Goal: Task Accomplishment & Management: Complete application form

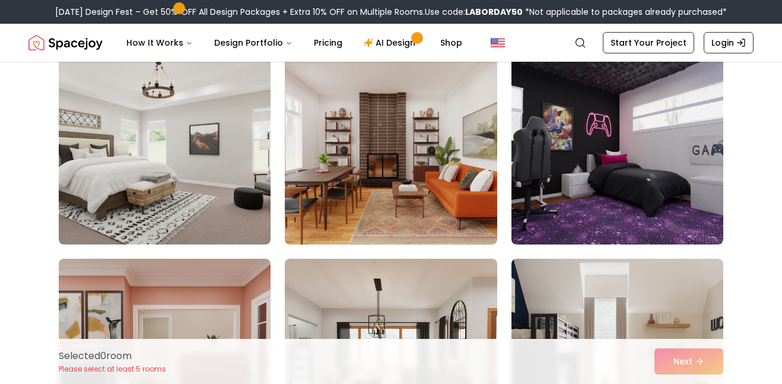
scroll to position [4813, 0]
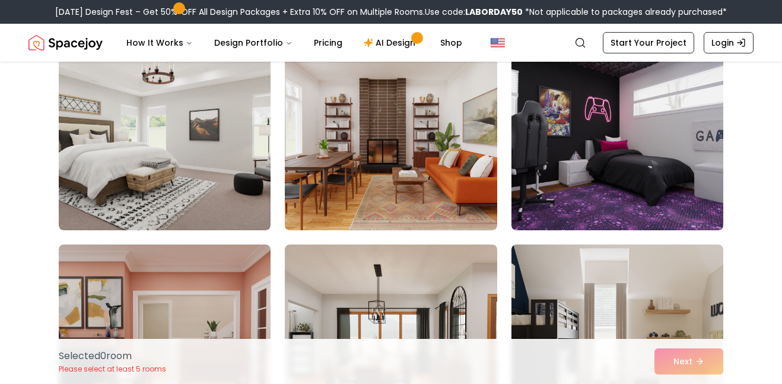
click at [565, 148] on img at bounding box center [617, 135] width 222 height 199
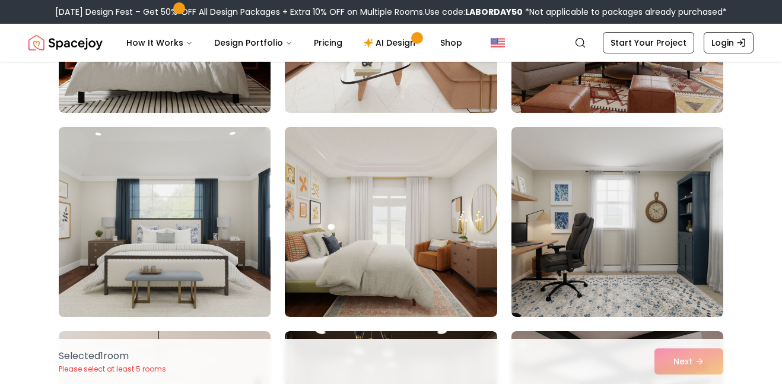
scroll to position [2887, 0]
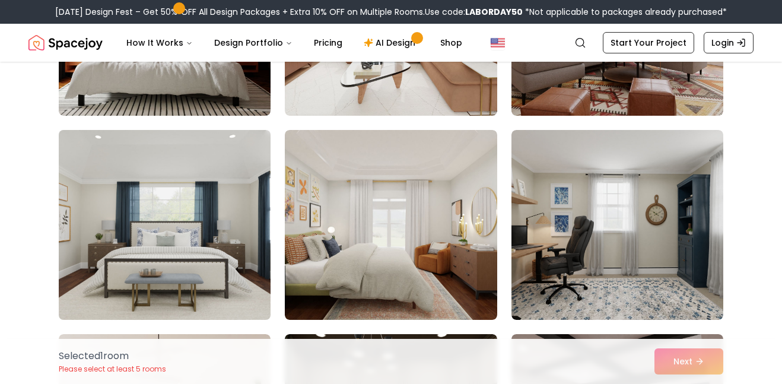
click at [164, 248] on img at bounding box center [164, 224] width 222 height 199
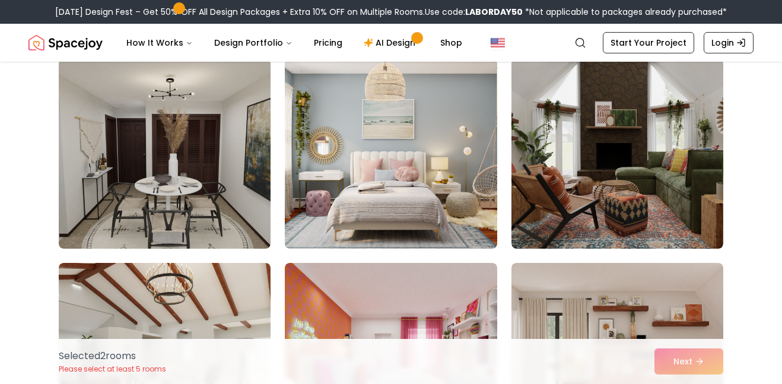
scroll to position [713, 0]
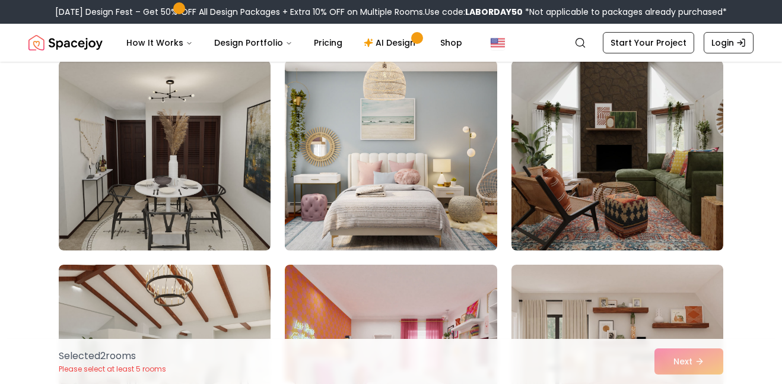
click at [387, 186] on img at bounding box center [390, 155] width 222 height 199
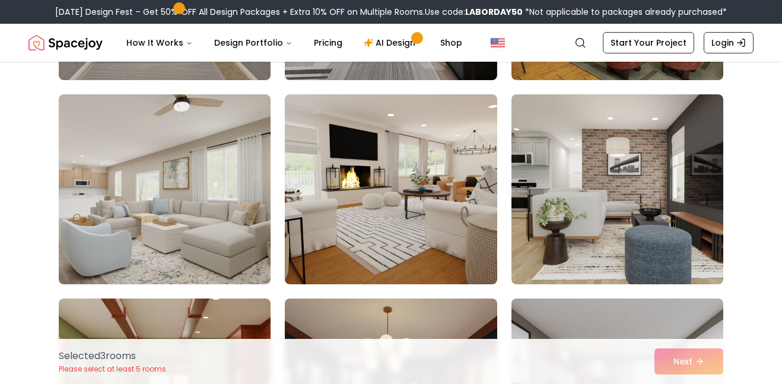
scroll to position [3536, 0]
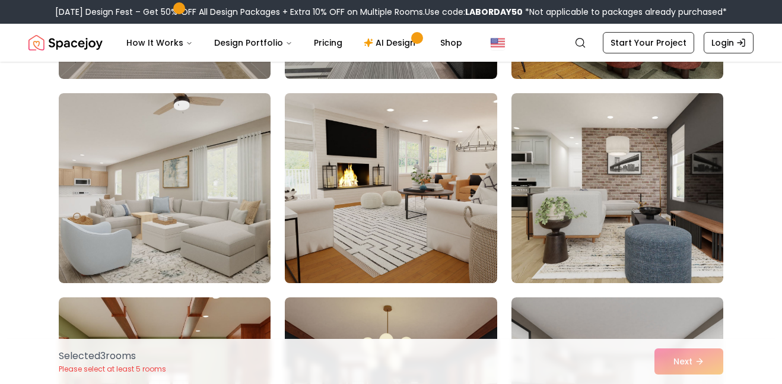
click at [398, 224] on img at bounding box center [390, 187] width 222 height 199
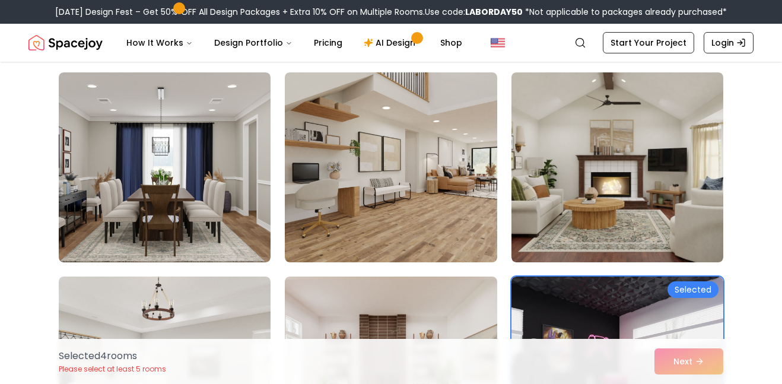
scroll to position [4595, 0]
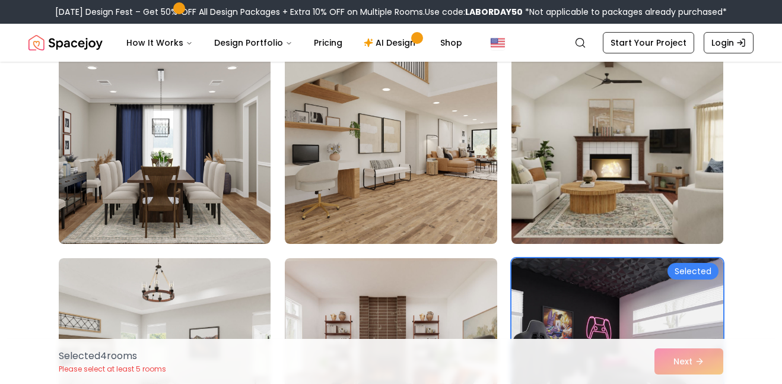
click at [556, 191] on img at bounding box center [617, 148] width 222 height 199
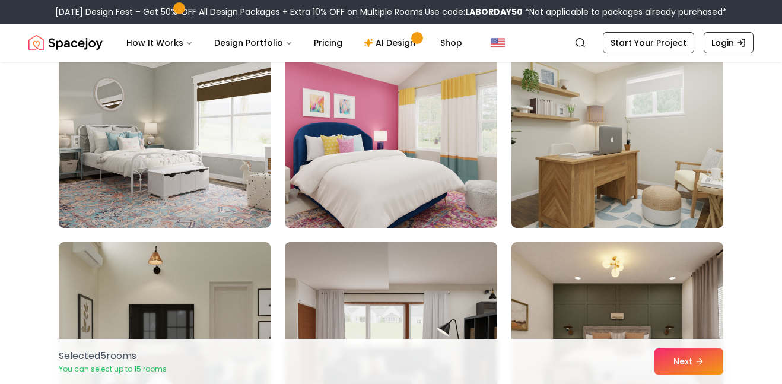
scroll to position [5637, 0]
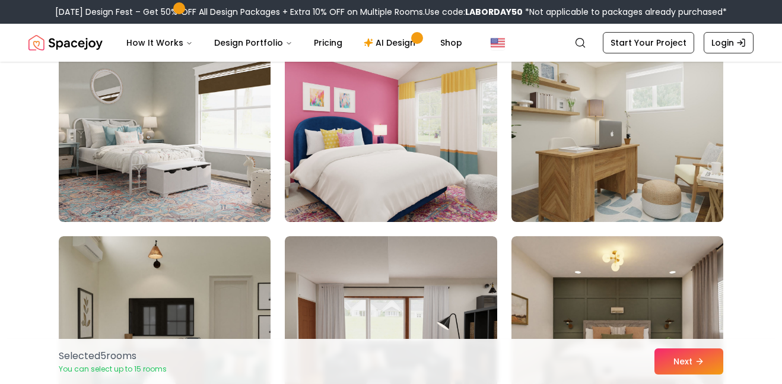
click at [167, 174] on img at bounding box center [164, 126] width 222 height 199
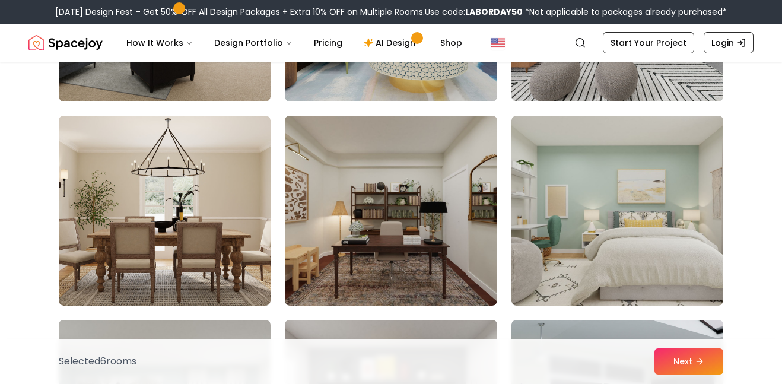
scroll to position [6164, 0]
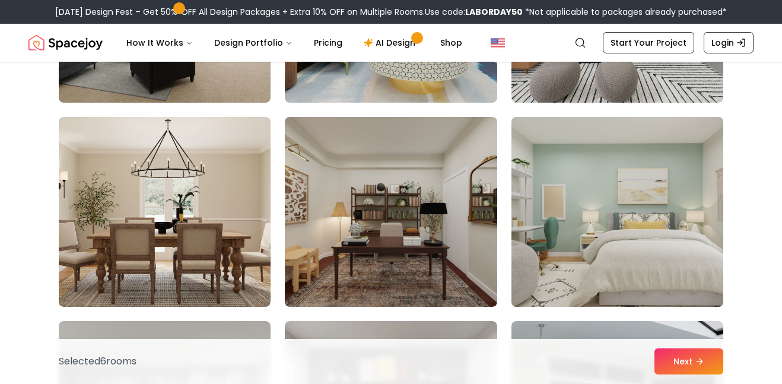
click at [559, 226] on img at bounding box center [617, 211] width 222 height 199
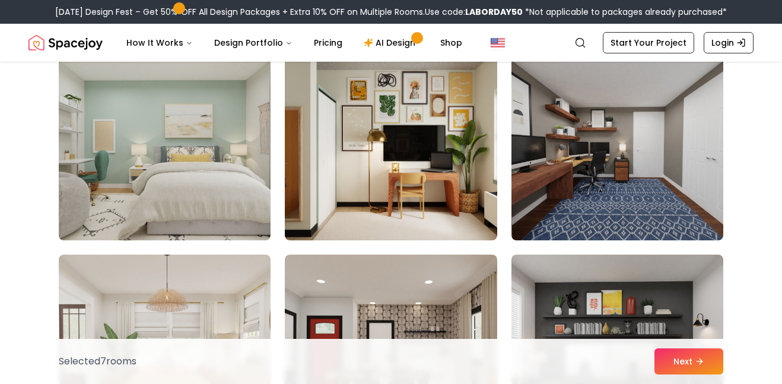
scroll to position [5212, 0]
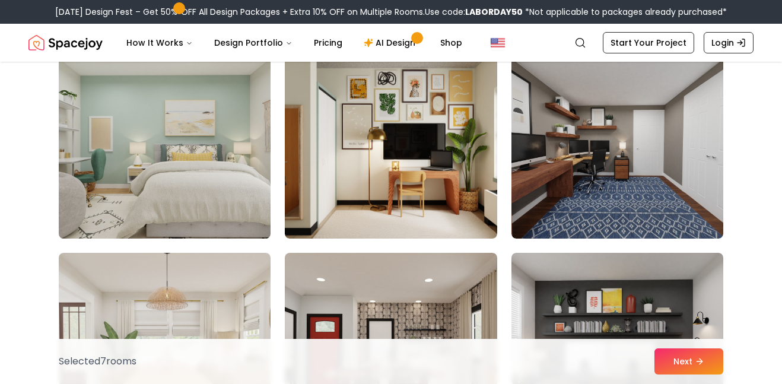
click at [202, 195] on img at bounding box center [164, 143] width 222 height 199
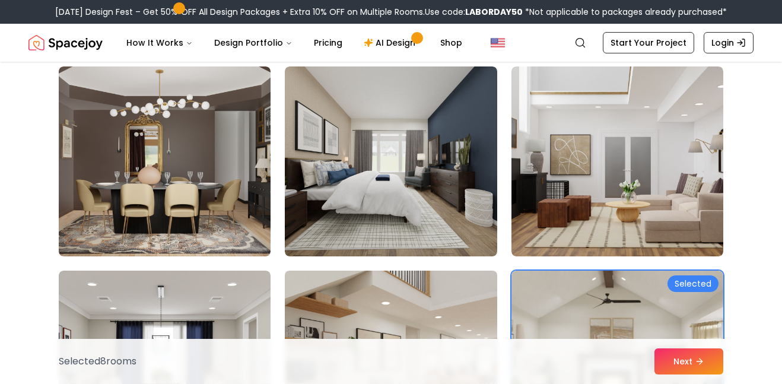
scroll to position [4375, 0]
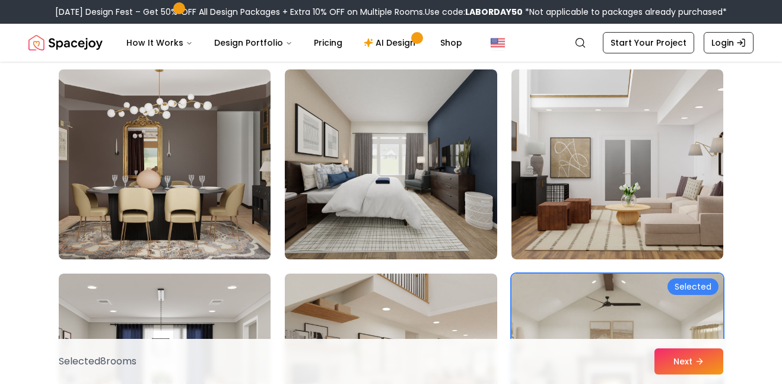
click at [217, 212] on img at bounding box center [164, 164] width 222 height 199
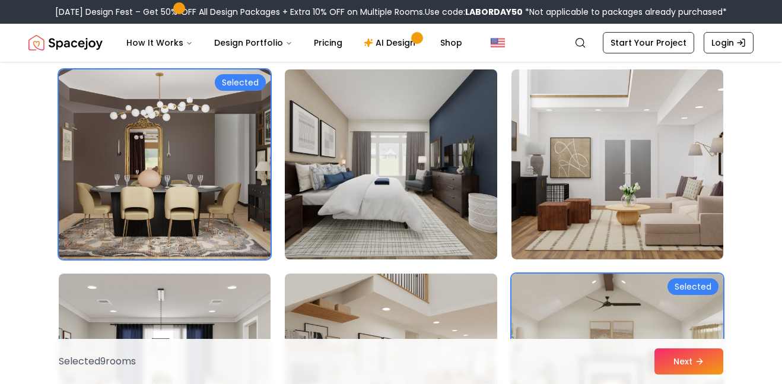
click at [435, 190] on img at bounding box center [390, 164] width 222 height 199
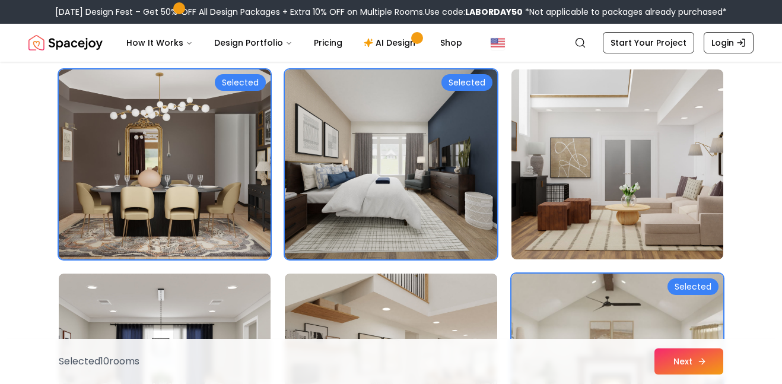
click at [691, 361] on button "Next" at bounding box center [688, 361] width 69 height 26
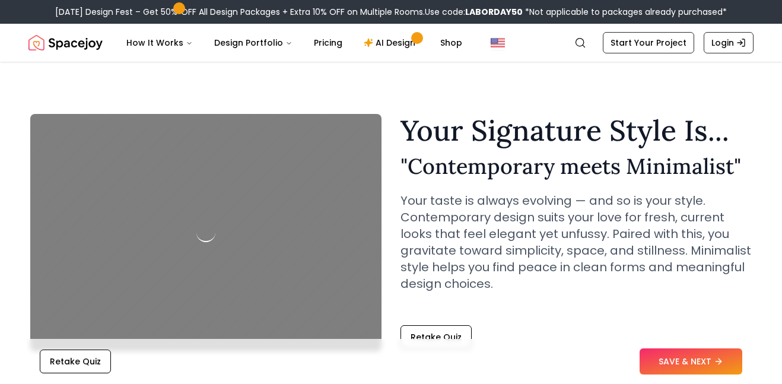
click at [202, 216] on div at bounding box center [205, 232] width 351 height 237
click at [205, 165] on div at bounding box center [205, 232] width 351 height 237
click at [219, 241] on div at bounding box center [205, 232] width 351 height 237
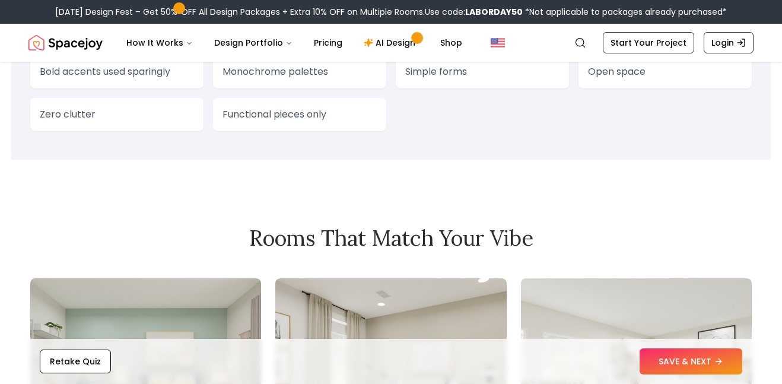
scroll to position [1119, 0]
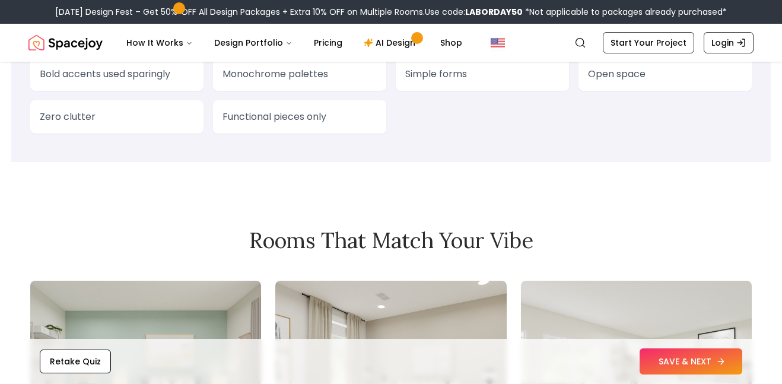
click at [680, 358] on button "SAVE & NEXT" at bounding box center [690, 361] width 103 height 26
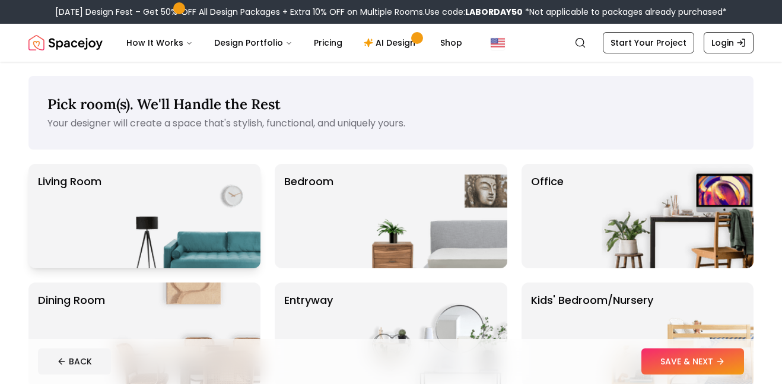
click at [207, 217] on img at bounding box center [185, 216] width 152 height 104
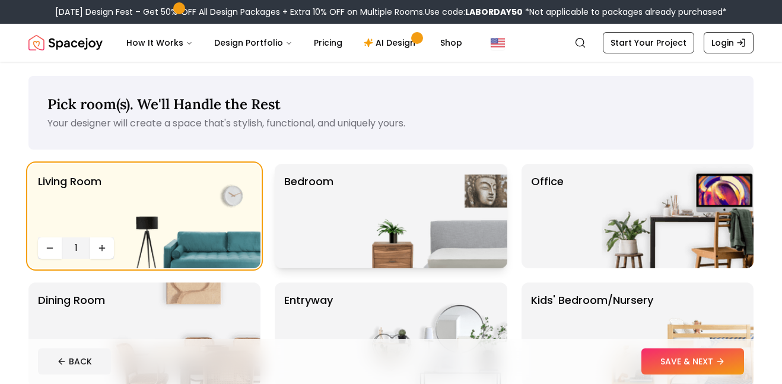
click at [413, 221] on img at bounding box center [431, 216] width 152 height 104
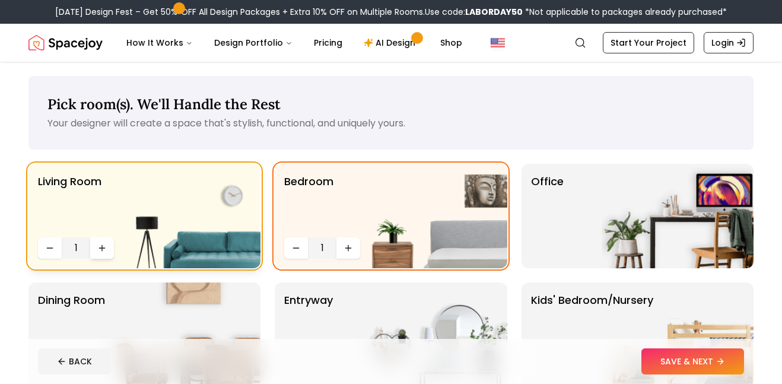
click at [105, 248] on icon "Increase quantity" at bounding box center [101, 247] width 9 height 9
click at [347, 246] on icon "Increase quantity" at bounding box center [347, 247] width 9 height 9
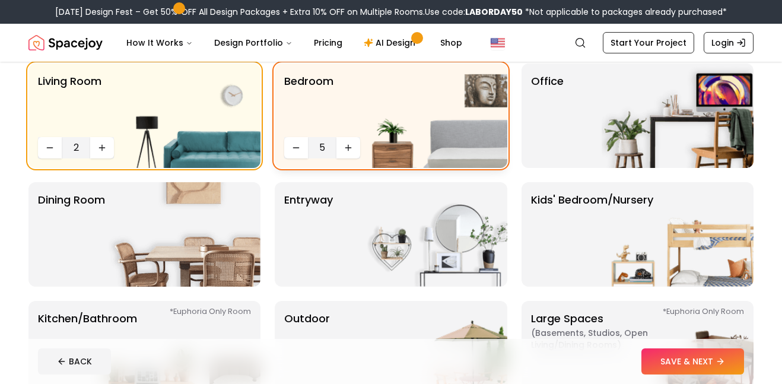
scroll to position [102, 0]
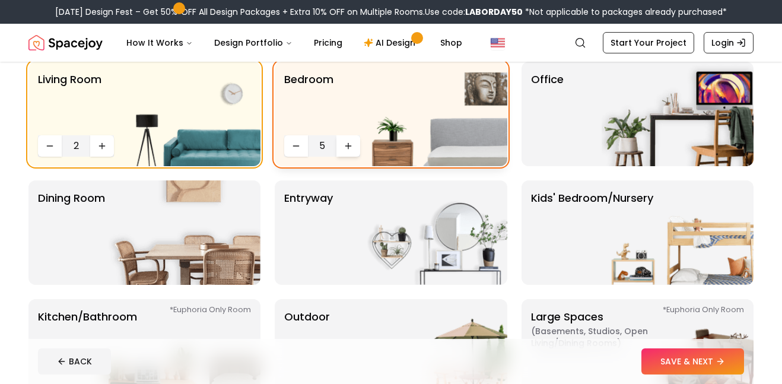
click at [347, 142] on icon "Increase quantity" at bounding box center [347, 145] width 9 height 9
click at [135, 237] on img at bounding box center [185, 232] width 152 height 104
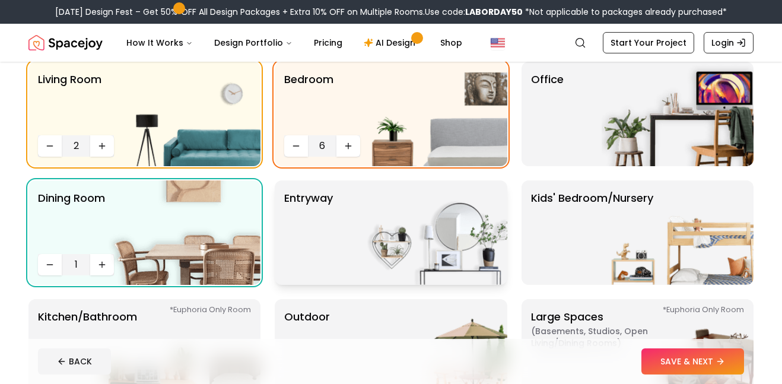
click at [384, 252] on img at bounding box center [431, 232] width 152 height 104
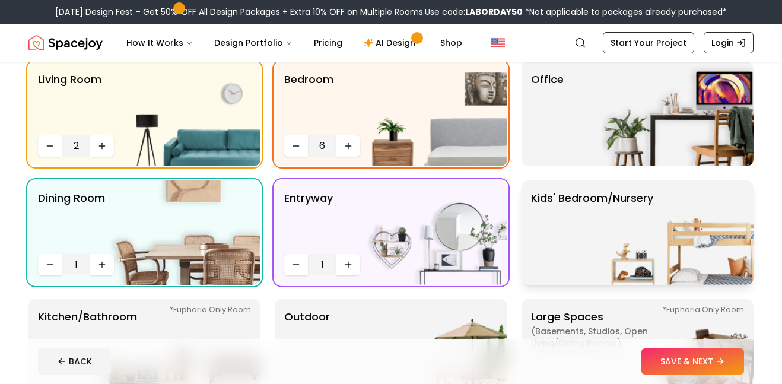
click at [571, 237] on p "Kids' Bedroom/Nursery" at bounding box center [592, 232] width 122 height 85
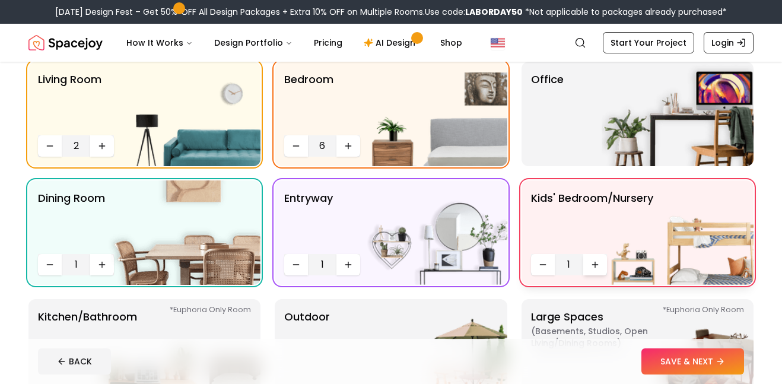
click at [595, 261] on icon "Increase quantity" at bounding box center [595, 263] width 0 height 5
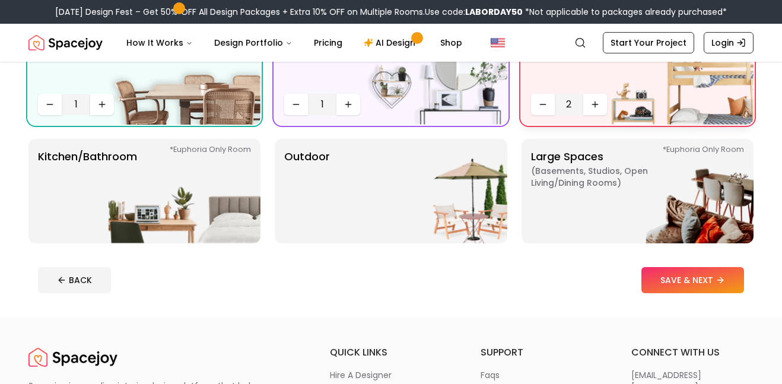
scroll to position [266, 0]
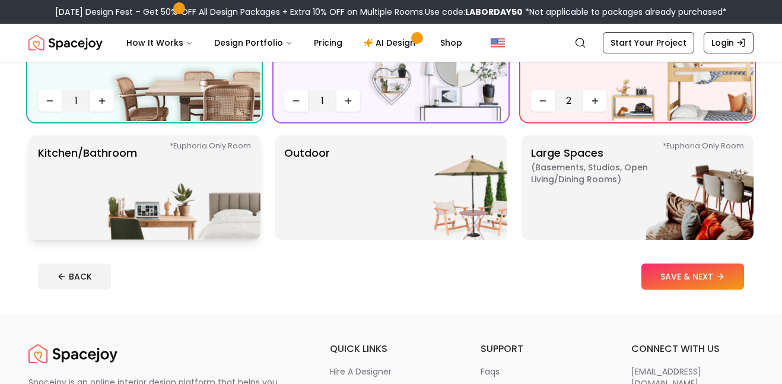
click at [153, 186] on img at bounding box center [185, 187] width 152 height 104
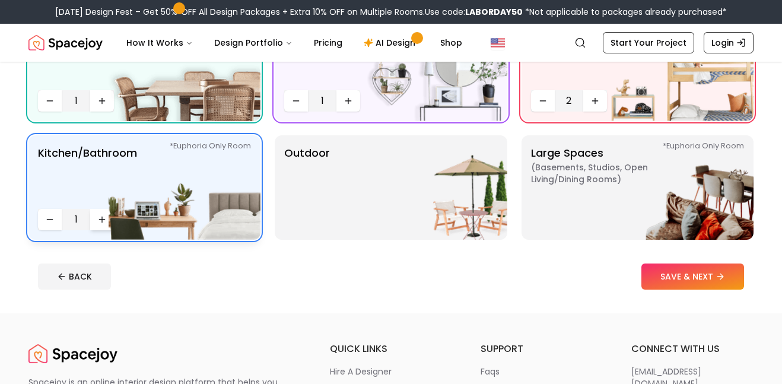
click at [97, 218] on icon "Increase quantity" at bounding box center [101, 219] width 9 height 9
click at [97, 217] on icon "Increase quantity" at bounding box center [101, 219] width 9 height 9
click at [383, 192] on img at bounding box center [431, 187] width 152 height 104
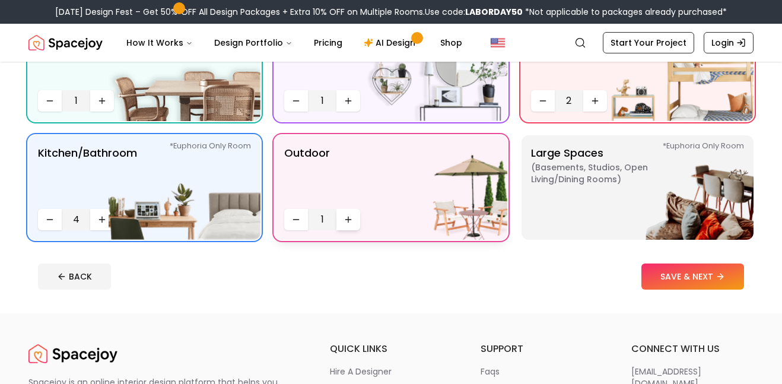
click at [348, 222] on icon "Increase quantity" at bounding box center [348, 218] width 0 height 5
click at [598, 200] on p "Large Spaces ( Basements, Studios, Open living/dining rooms ) *Euphoria Only Ro…" at bounding box center [605, 187] width 148 height 85
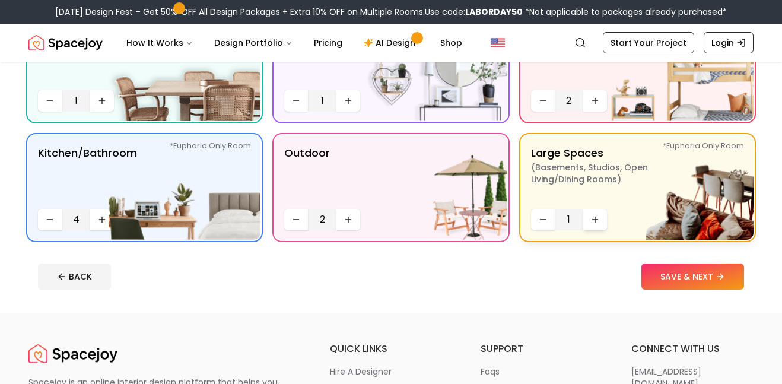
click at [594, 221] on icon "Increase quantity" at bounding box center [594, 219] width 9 height 9
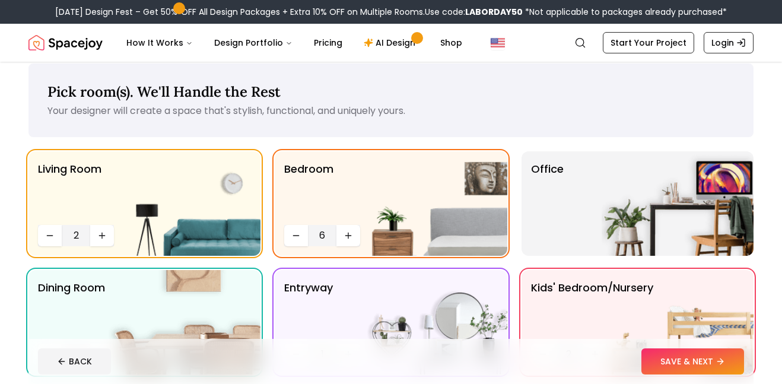
scroll to position [0, 0]
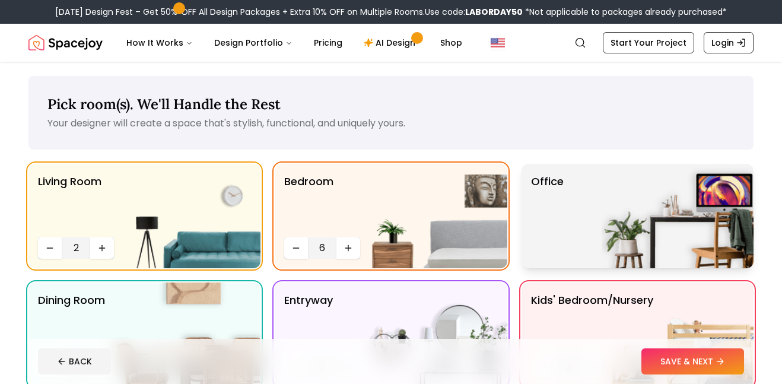
click at [621, 202] on img at bounding box center [677, 216] width 152 height 104
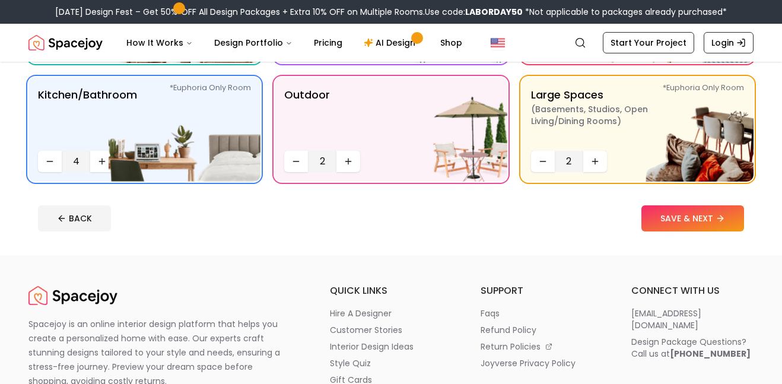
scroll to position [326, 0]
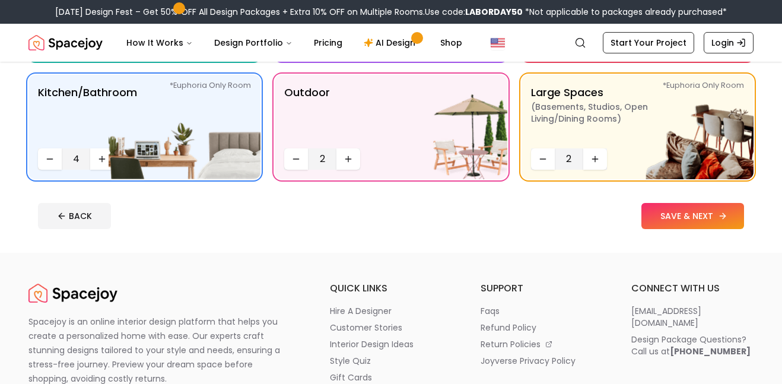
click at [674, 215] on button "SAVE & NEXT" at bounding box center [692, 216] width 103 height 26
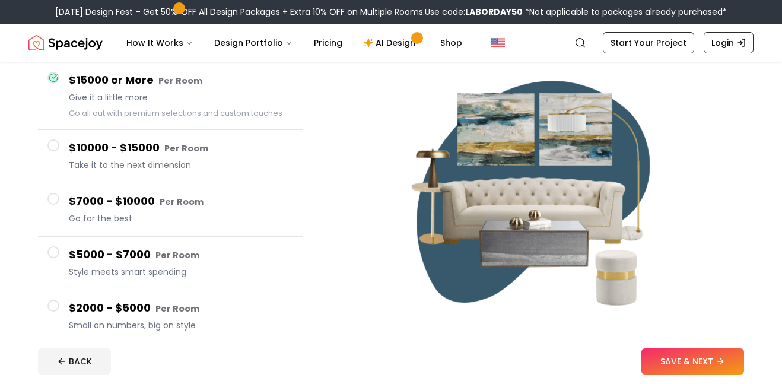
scroll to position [109, 0]
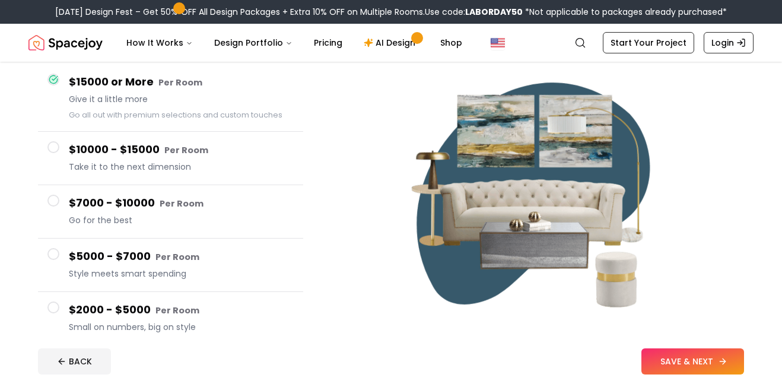
click at [679, 362] on button "SAVE & NEXT" at bounding box center [692, 361] width 103 height 26
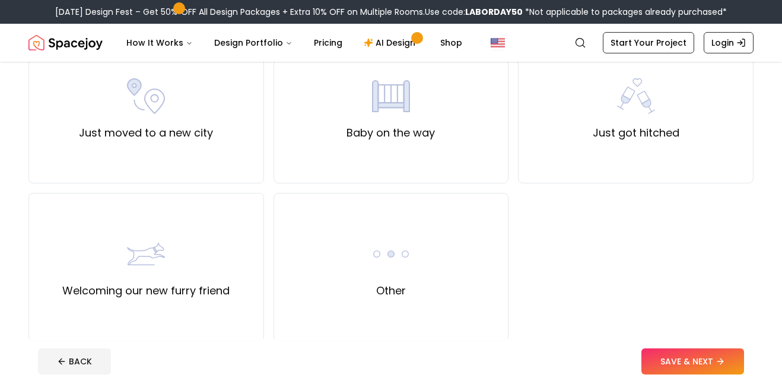
scroll to position [447, 0]
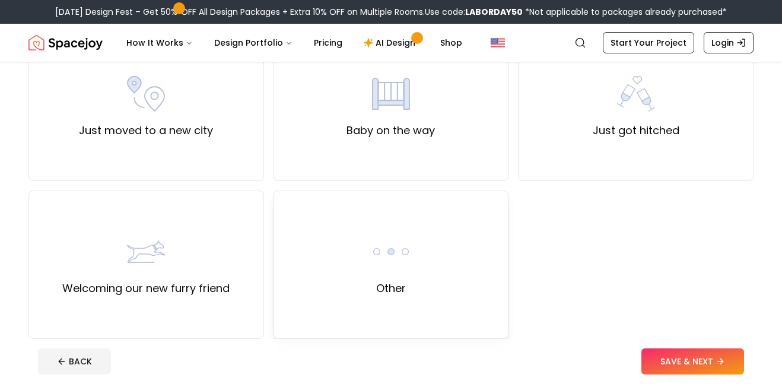
click at [397, 305] on div "Other" at bounding box center [390, 264] width 235 height 148
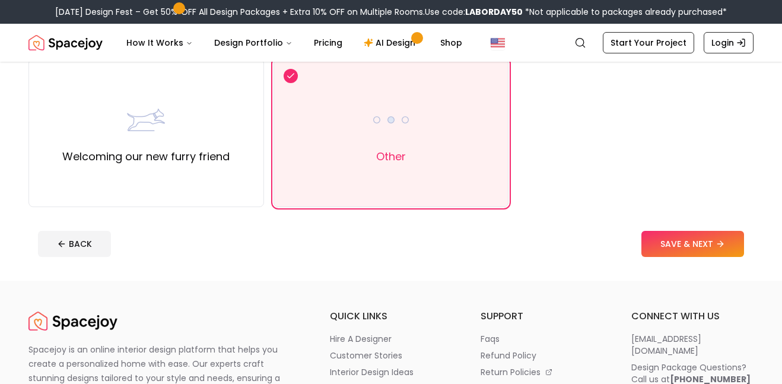
scroll to position [578, 0]
click at [683, 250] on button "SAVE & NEXT" at bounding box center [692, 244] width 103 height 26
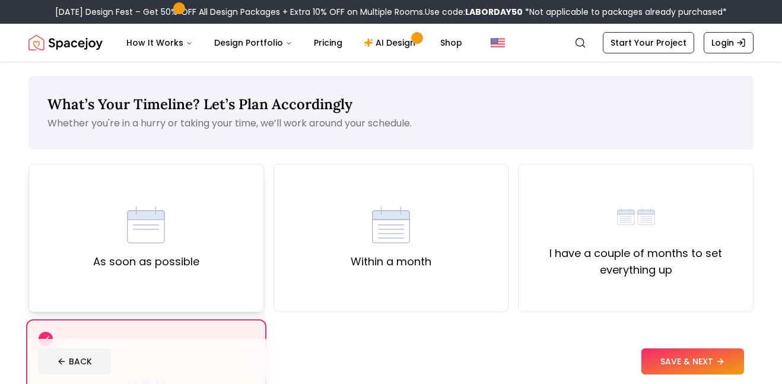
click at [171, 234] on div "As soon as possible" at bounding box center [146, 238] width 106 height 64
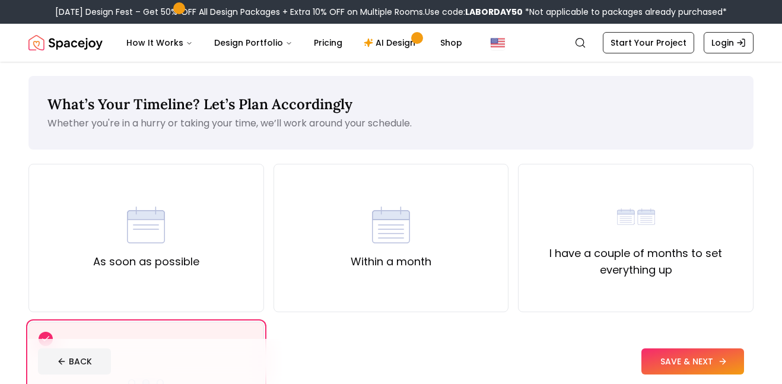
click at [657, 361] on button "SAVE & NEXT" at bounding box center [692, 361] width 103 height 26
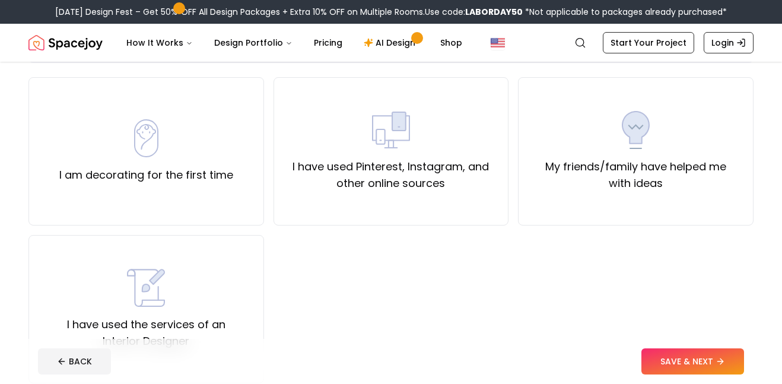
scroll to position [90, 0]
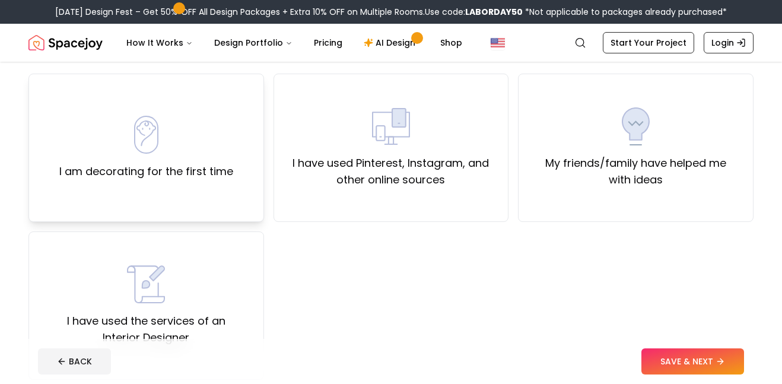
click at [154, 139] on img at bounding box center [146, 135] width 38 height 38
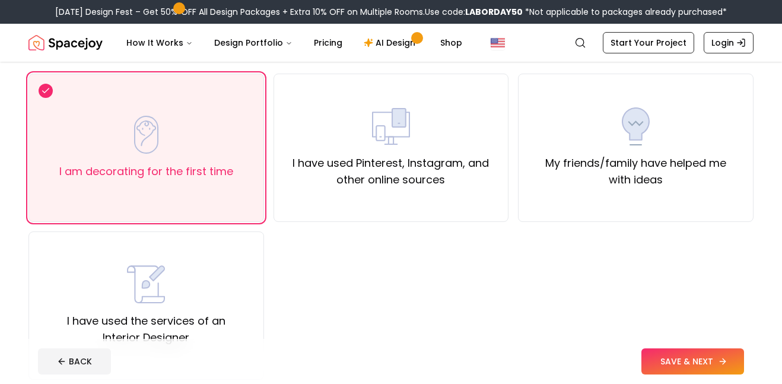
click at [686, 361] on button "SAVE & NEXT" at bounding box center [692, 361] width 103 height 26
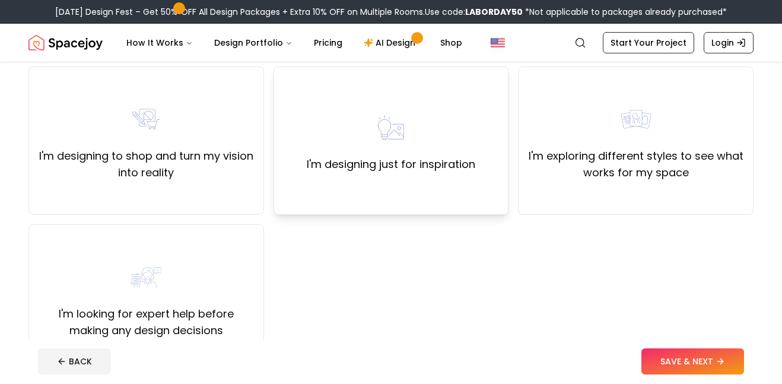
scroll to position [95, 0]
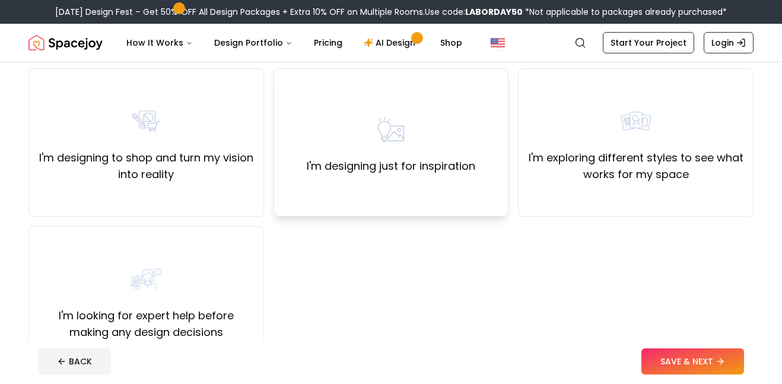
click at [378, 160] on label "I'm designing just for inspiration" at bounding box center [391, 166] width 168 height 17
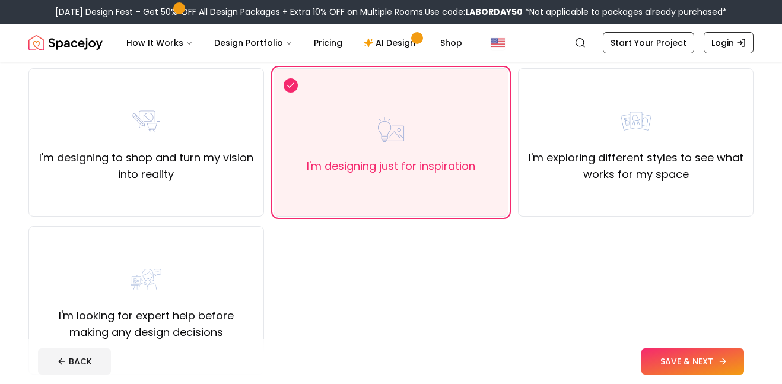
click at [683, 357] on button "SAVE & NEXT" at bounding box center [692, 361] width 103 height 26
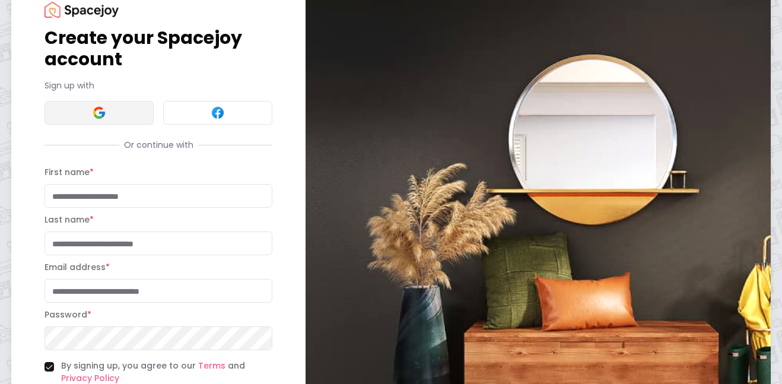
scroll to position [39, 0]
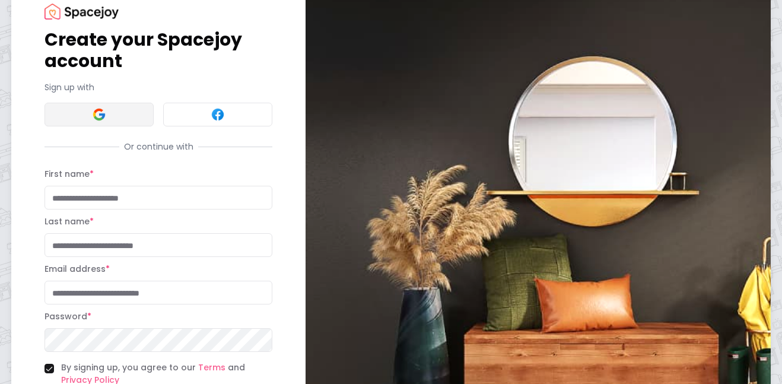
click at [108, 114] on button at bounding box center [98, 115] width 109 height 24
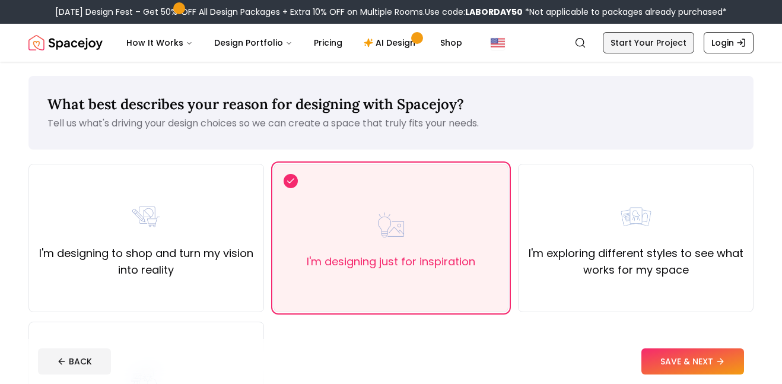
click at [645, 47] on link "Start Your Project" at bounding box center [647, 42] width 91 height 21
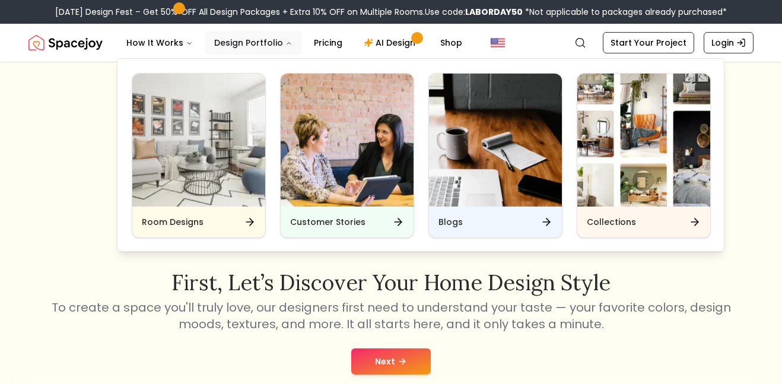
click at [264, 48] on button "Design Portfolio" at bounding box center [253, 43] width 97 height 24
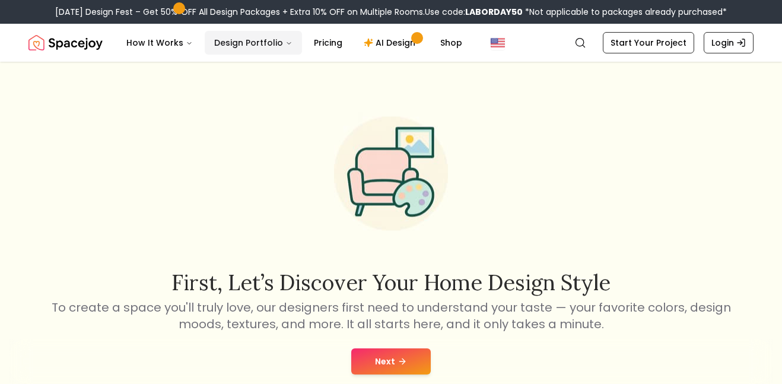
click at [274, 45] on button "Design Portfolio" at bounding box center [253, 43] width 97 height 24
click at [59, 162] on div "First, let’s discover your home design style To create a space you'll truly lov…" at bounding box center [390, 216] width 683 height 232
